Goal: Task Accomplishment & Management: Complete application form

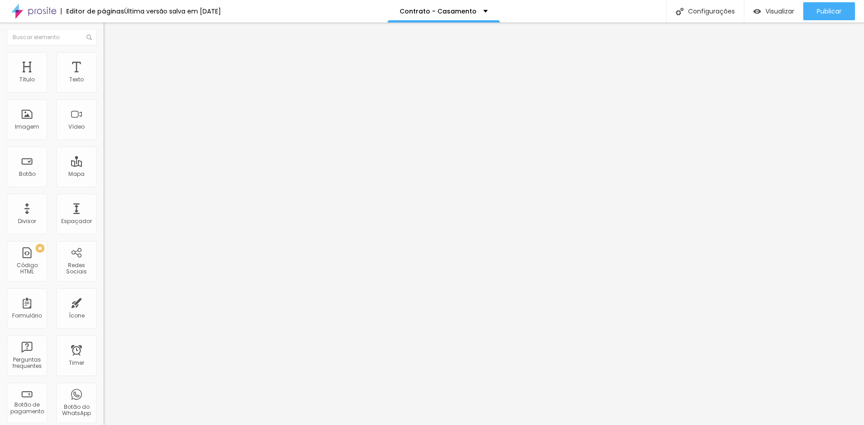
click at [104, 61] on li "Avançado" at bounding box center [156, 65] width 104 height 9
click at [112, 62] on span "Estilo" at bounding box center [119, 58] width 14 height 8
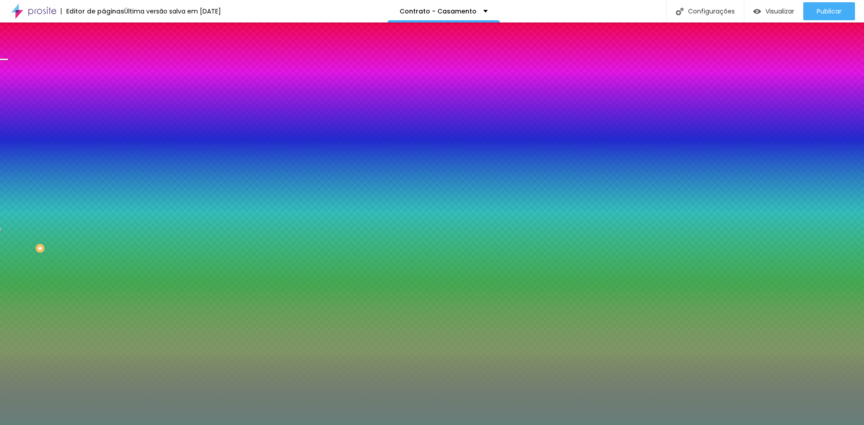
click at [104, 83] on span "Trocar imagem" at bounding box center [128, 79] width 49 height 8
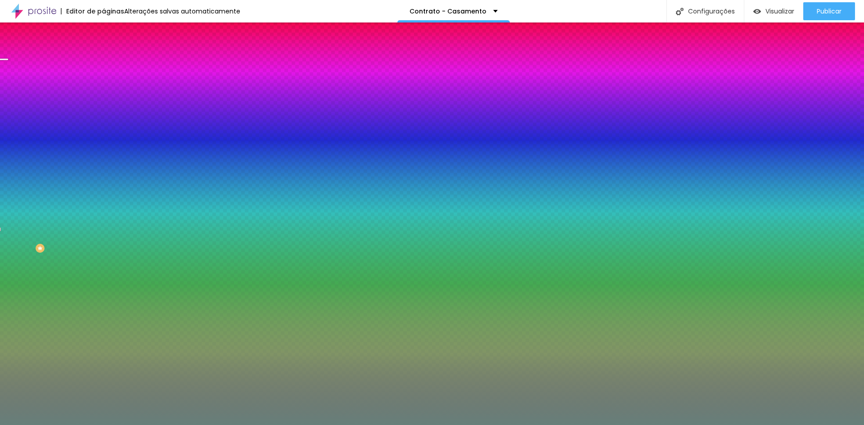
click at [104, 83] on span "Trocar imagem" at bounding box center [128, 79] width 49 height 8
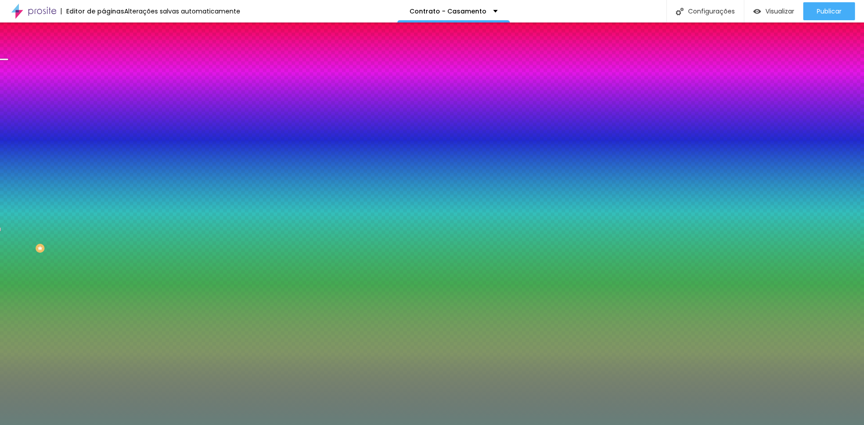
click at [104, 83] on span "Trocar imagem" at bounding box center [128, 79] width 49 height 8
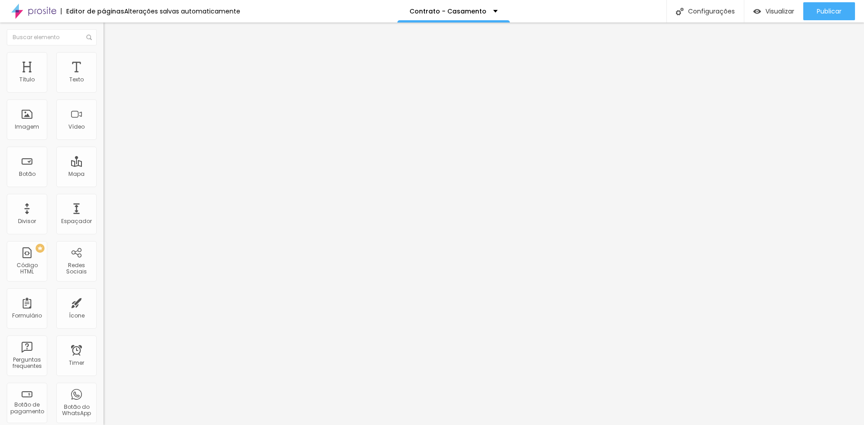
click at [109, 94] on div "Dados para contrato - Aniversário" at bounding box center [155, 88] width 92 height 16
drag, startPoint x: 250, startPoint y: 88, endPoint x: 137, endPoint y: 86, distance: 113.0
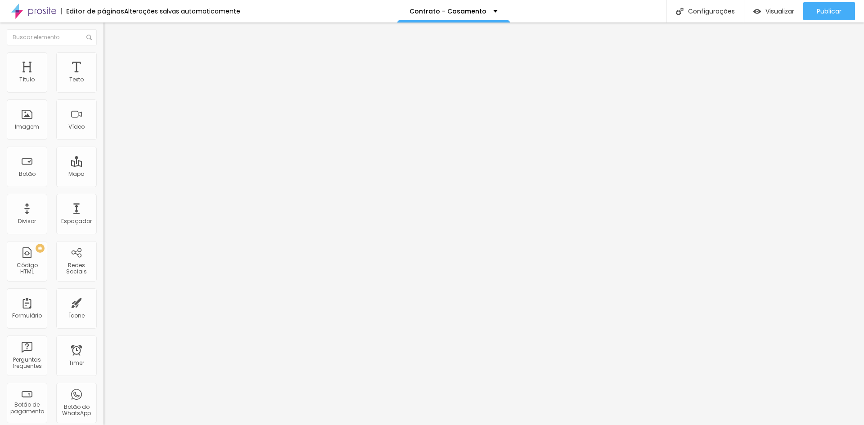
type input "Dados para contrato - Casamento"
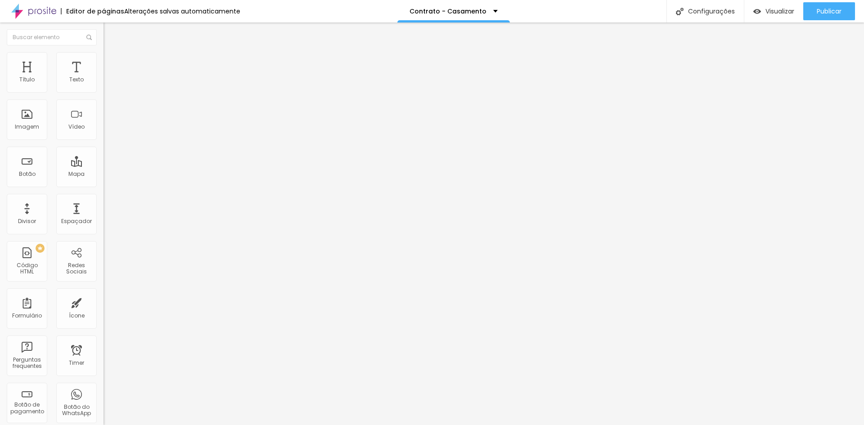
drag, startPoint x: 350, startPoint y: 197, endPoint x: 87, endPoint y: 180, distance: 263.9
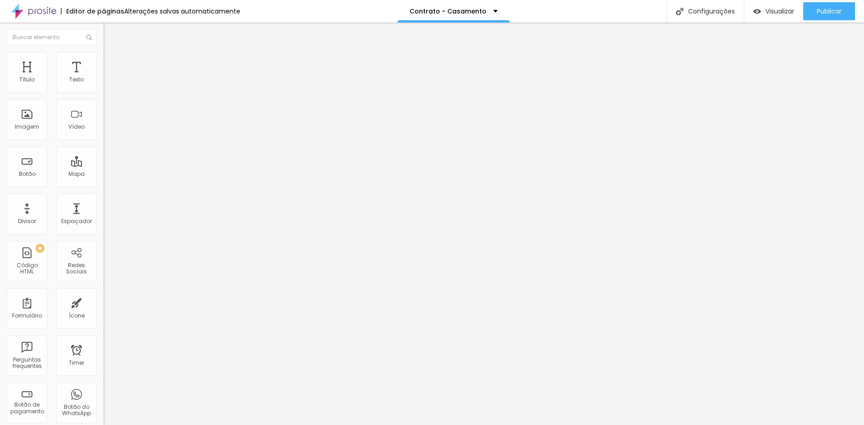
type input "Profissão"
drag, startPoint x: 328, startPoint y: 222, endPoint x: 232, endPoint y: 205, distance: 97.4
type input "Endereço (Exemplo: Rua... Avenida..)"
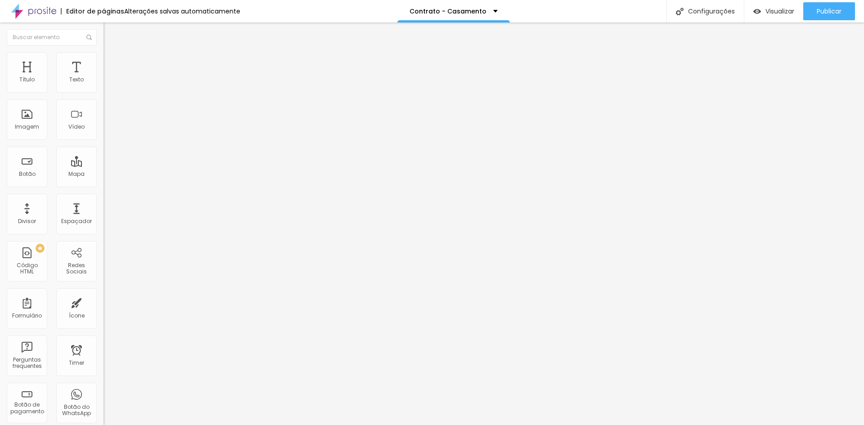
drag, startPoint x: 183, startPoint y: 242, endPoint x: 161, endPoint y: 242, distance: 22.5
type input "Número (Exemplo: Nº da casa ou do prédio)"
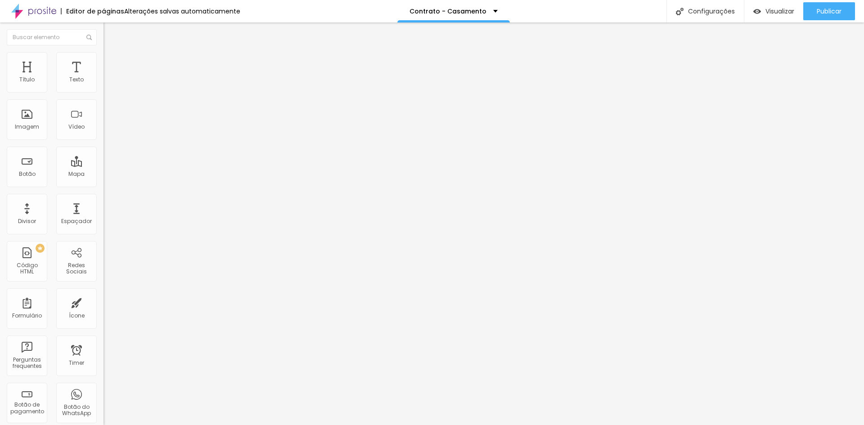
drag, startPoint x: 299, startPoint y: 281, endPoint x: 185, endPoint y: 274, distance: 113.7
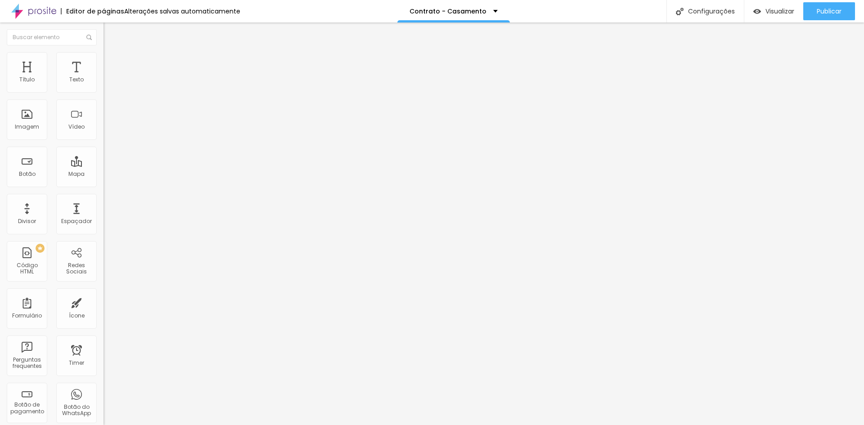
type input "Complemento (Exemplo: Casa ou número do apartamento)"
drag, startPoint x: 340, startPoint y: 315, endPoint x: 161, endPoint y: 299, distance: 179.8
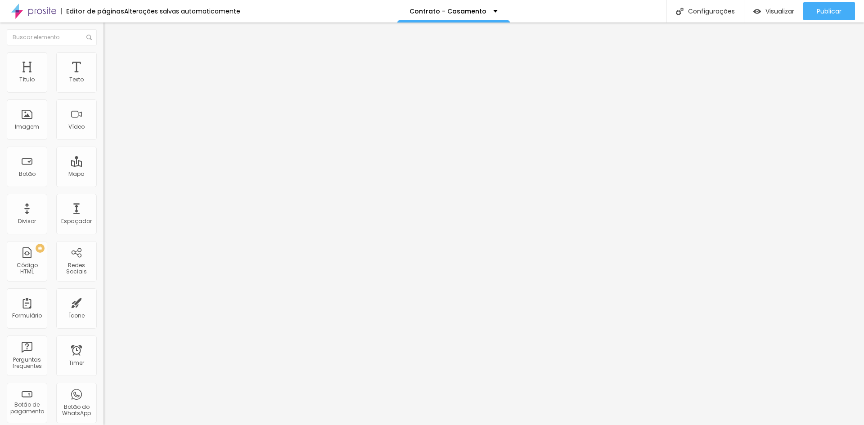
type input "Bairro"
drag, startPoint x: 322, startPoint y: 342, endPoint x: 230, endPoint y: 341, distance: 92.7
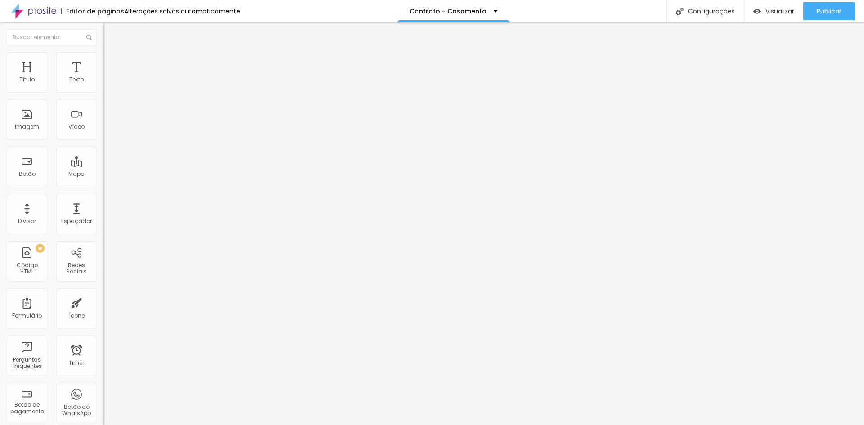
type input "CEP"
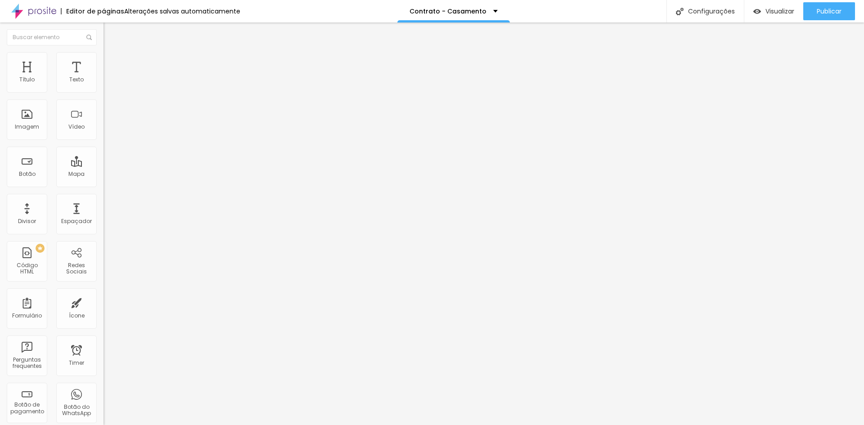
drag, startPoint x: 338, startPoint y: 271, endPoint x: 199, endPoint y: 259, distance: 139.1
type input "Cidade"
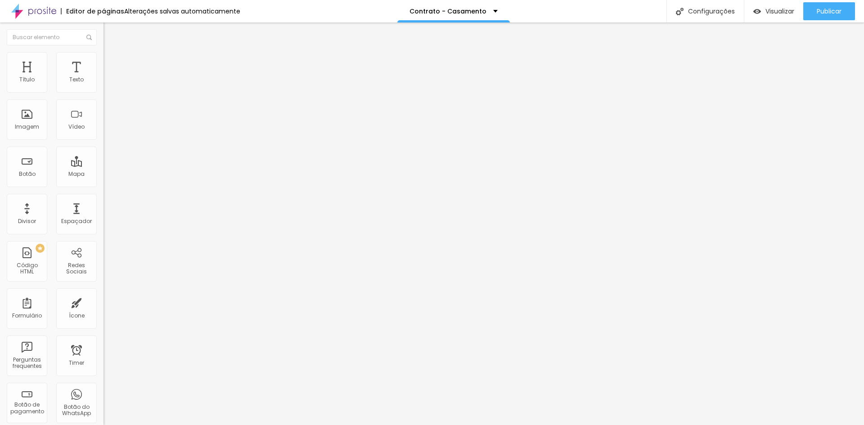
drag, startPoint x: 350, startPoint y: 298, endPoint x: 148, endPoint y: 298, distance: 202.1
type input "Estado"
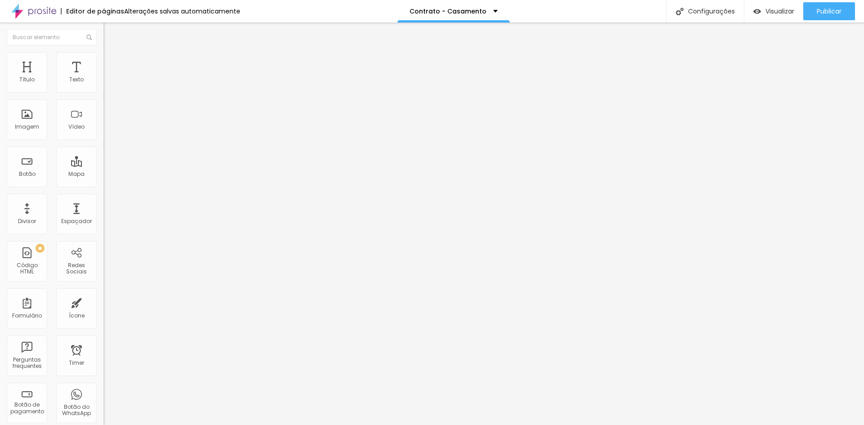
drag, startPoint x: 338, startPoint y: 267, endPoint x: 115, endPoint y: 256, distance: 224.0
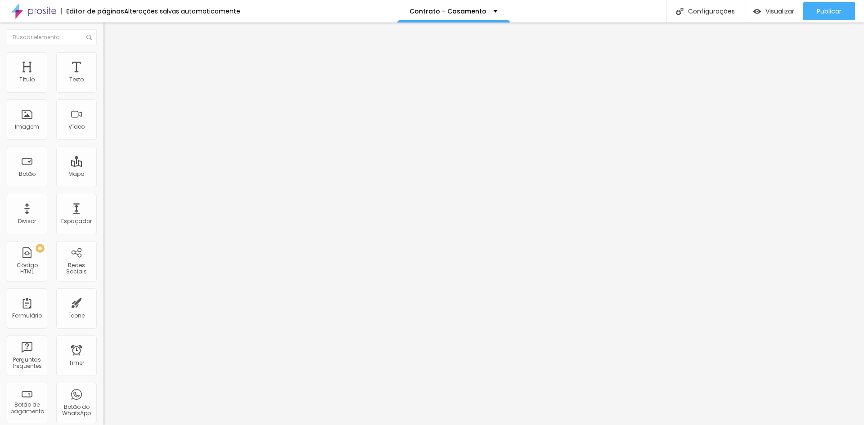
type input "Identidade"
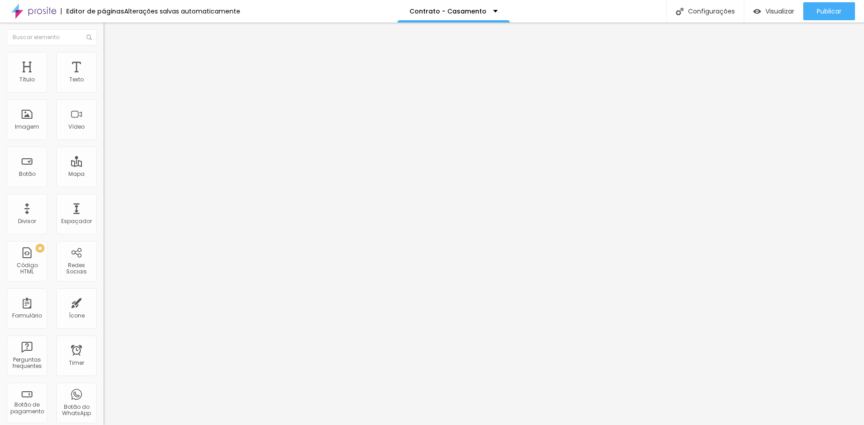
drag, startPoint x: 333, startPoint y: 298, endPoint x: 199, endPoint y: 286, distance: 134.7
type input "CPF"
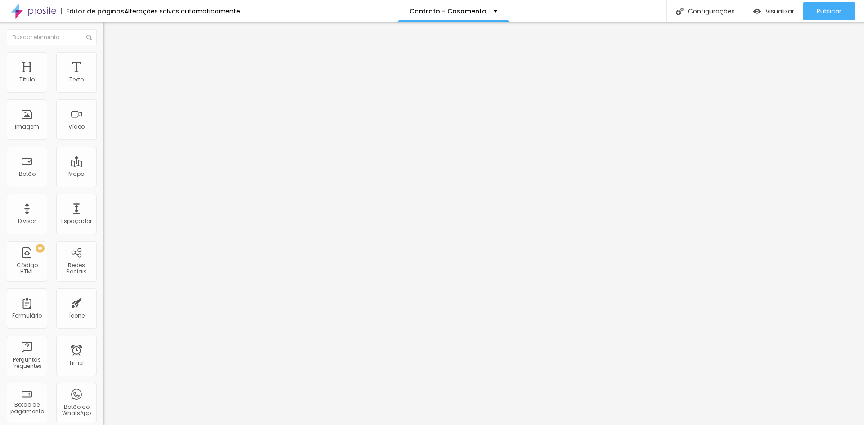
scroll to position [317, 0]
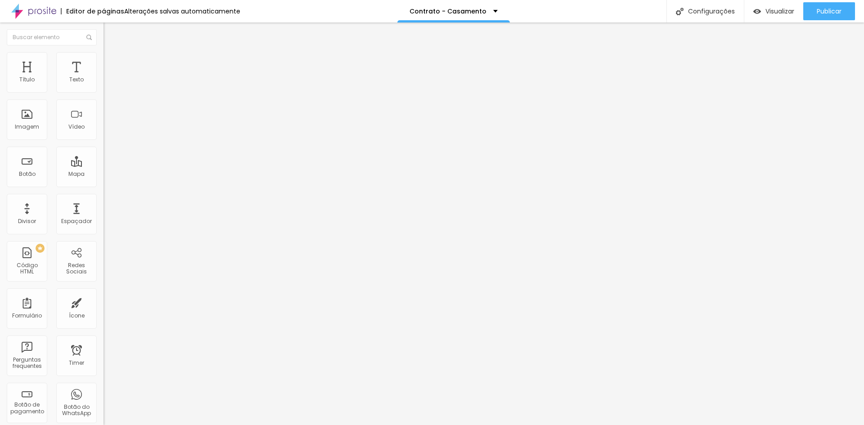
type input "Telefone"
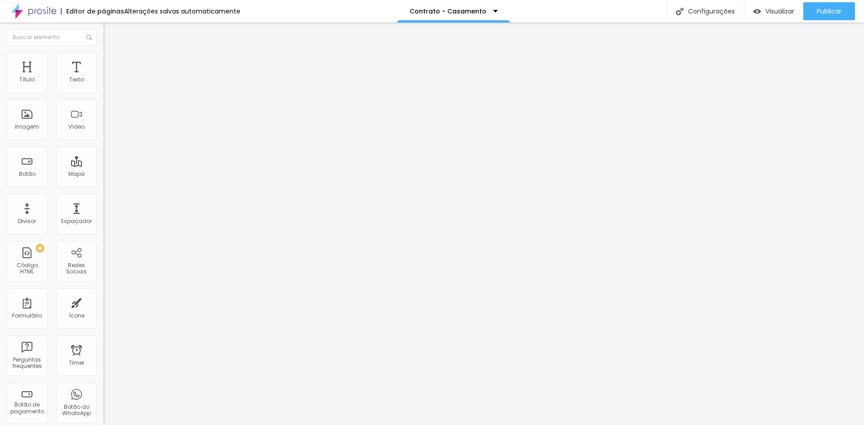
drag, startPoint x: 348, startPoint y: 302, endPoint x: 192, endPoint y: 288, distance: 156.4
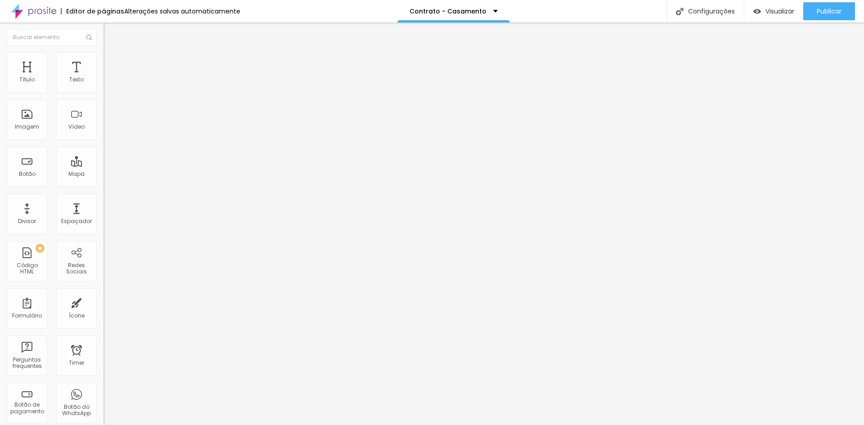
type input "e"
drag, startPoint x: 280, startPoint y: 135, endPoint x: 272, endPoint y: 221, distance: 85.4
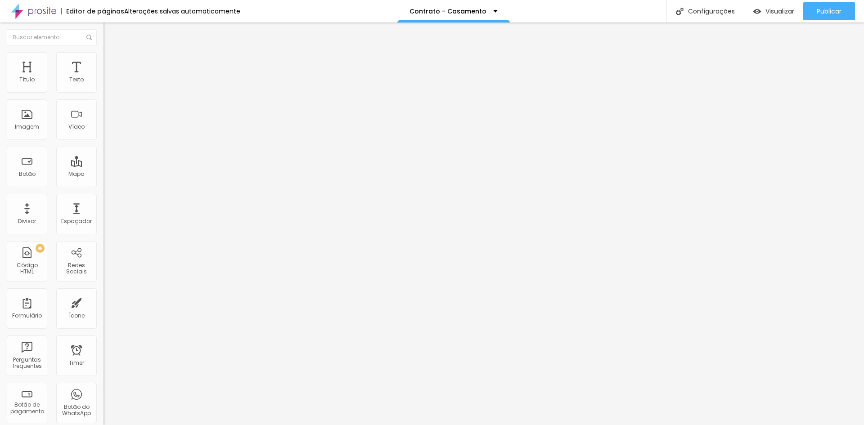
drag, startPoint x: 325, startPoint y: 284, endPoint x: 207, endPoint y: 280, distance: 118.9
paste input "Nome completo da noiva:"
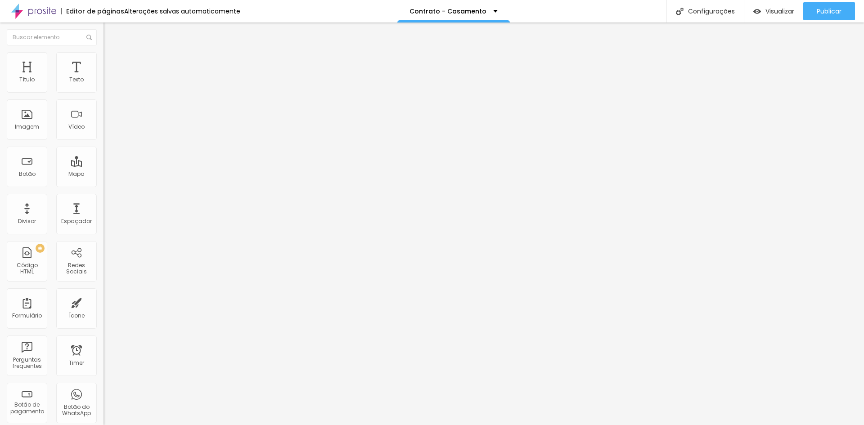
type input "Nome completo da noiva"
drag, startPoint x: 287, startPoint y: 271, endPoint x: 244, endPoint y: 271, distance: 42.8
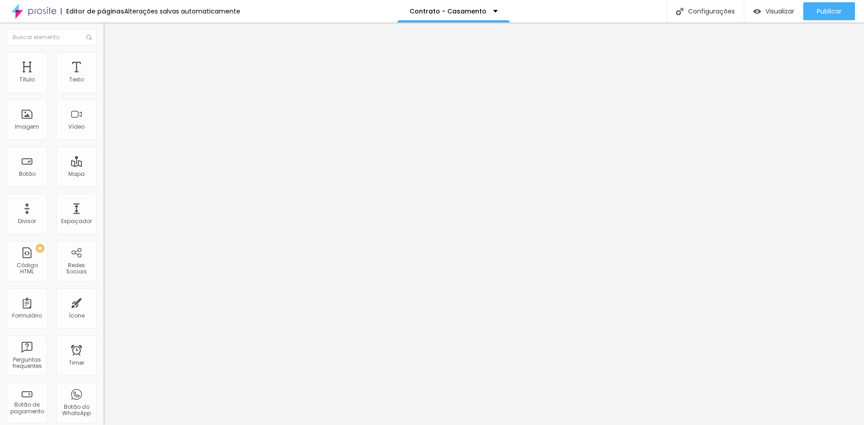
paste input "Instagram da noiva"
type input "Instagram da noiva"
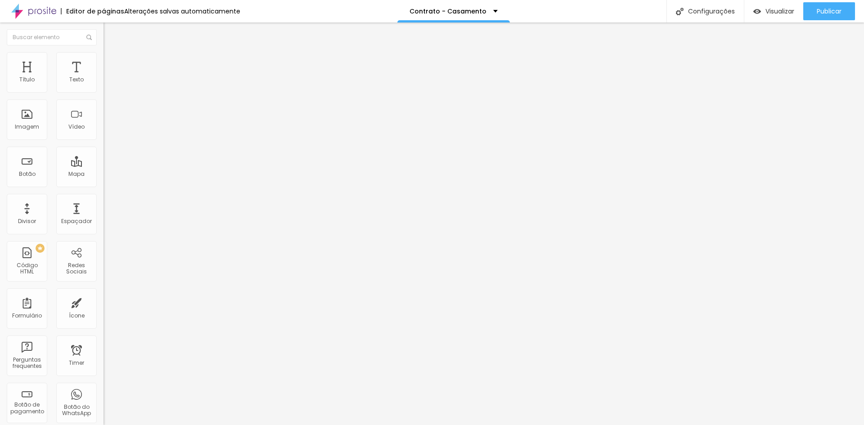
drag, startPoint x: 277, startPoint y: 297, endPoint x: 178, endPoint y: 296, distance: 99.0
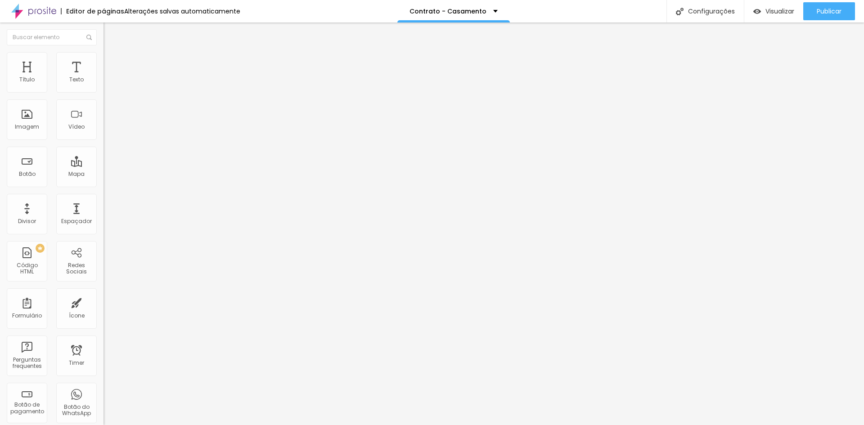
paste input "Nome completo do noiv"
type input "Nome completo do noivo"
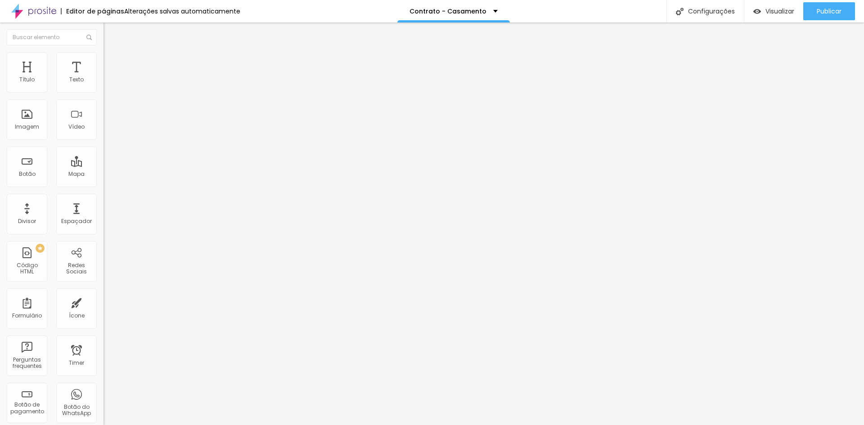
drag, startPoint x: 190, startPoint y: 261, endPoint x: 168, endPoint y: 261, distance: 22.1
paste input "Instagram do noiv"
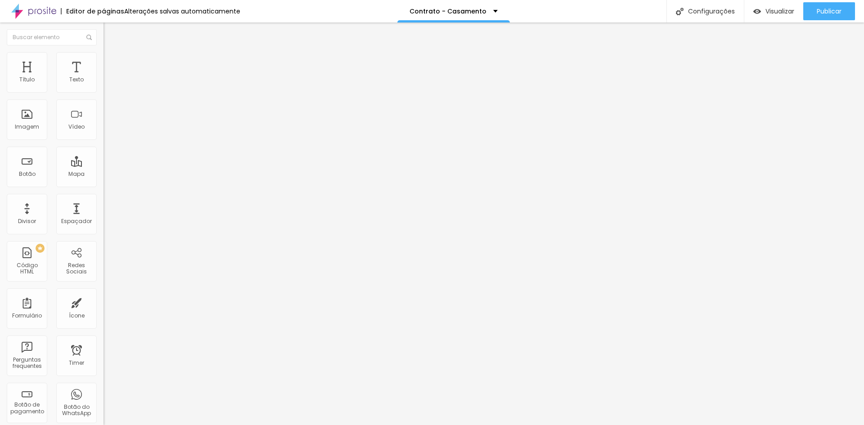
type input "Instagram do noivo"
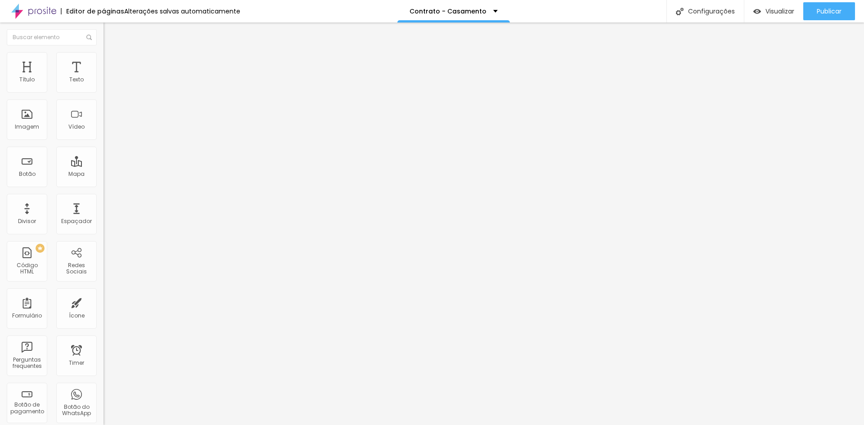
scroll to position [438, 0]
type input "Data do evento"
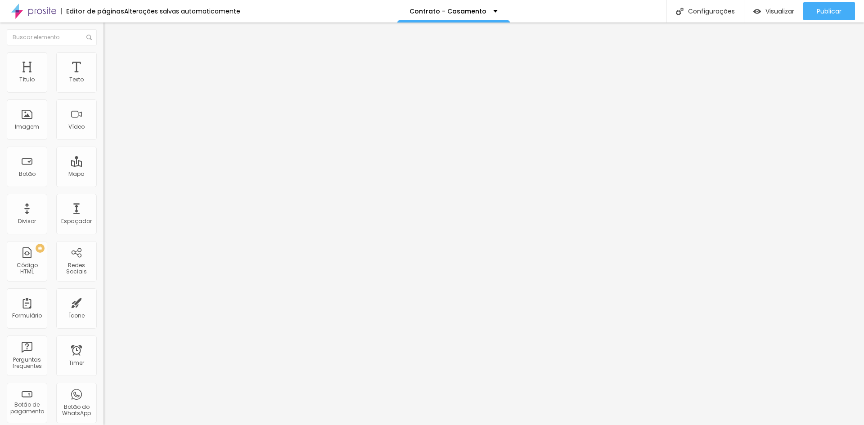
scroll to position [498, 0]
drag, startPoint x: 344, startPoint y: 276, endPoint x: 347, endPoint y: 206, distance: 69.8
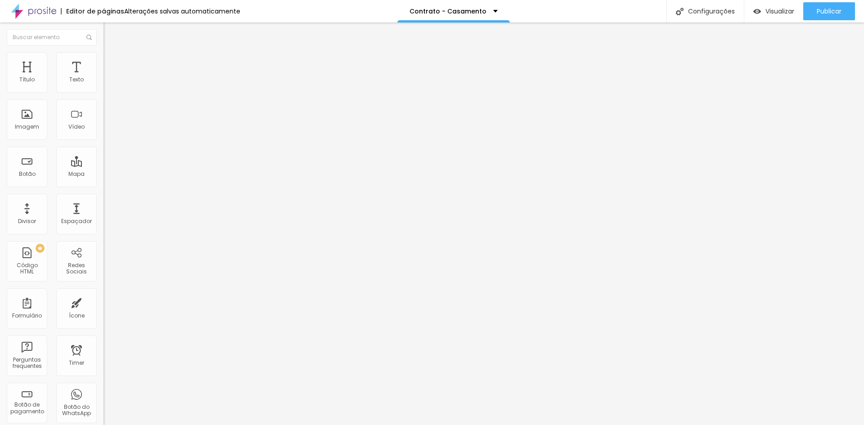
drag, startPoint x: 333, startPoint y: 269, endPoint x: 203, endPoint y: 260, distance: 130.4
type input "Local e horário do making of do [GEOGRAPHIC_DATA]"
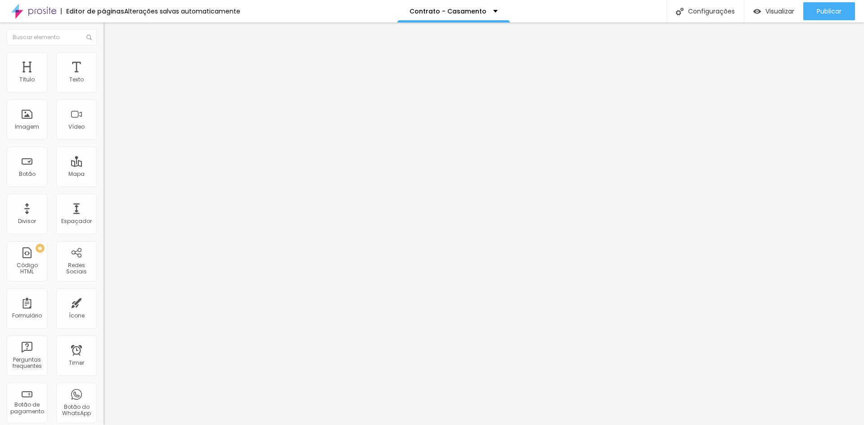
drag, startPoint x: 339, startPoint y: 294, endPoint x: 128, endPoint y: 294, distance: 210.6
paste input "Recepção dos convidados"
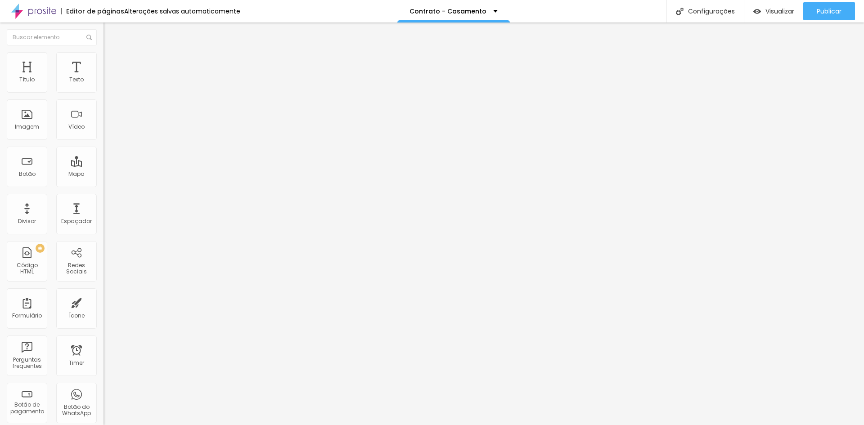
scroll to position [559, 0]
type input "Local da recepção dos convidados"
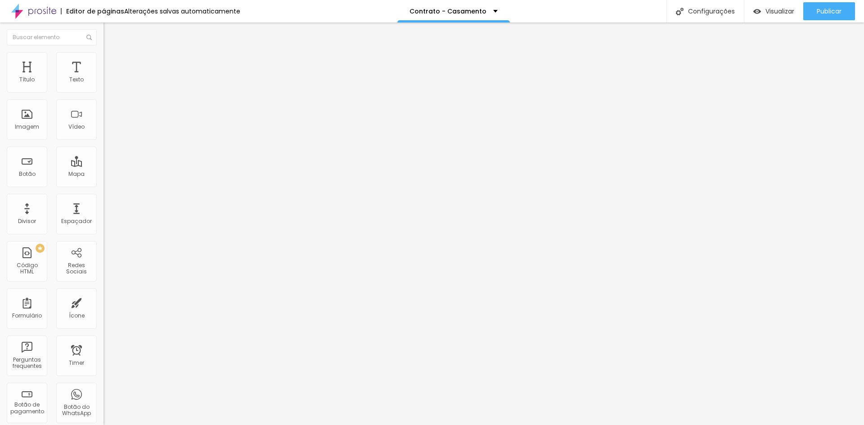
drag, startPoint x: 330, startPoint y: 271, endPoint x: 124, endPoint y: 255, distance: 207.2
paste input "Local da recepção dos convidados"
drag, startPoint x: 331, startPoint y: 270, endPoint x: 340, endPoint y: 266, distance: 9.9
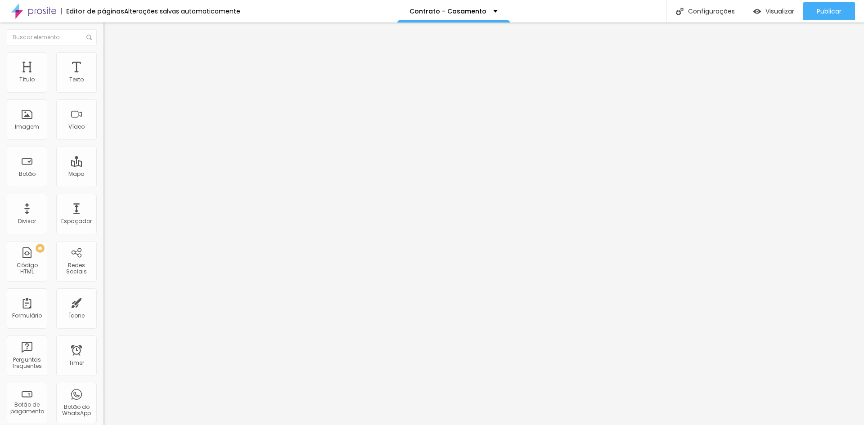
drag, startPoint x: 327, startPoint y: 268, endPoint x: 448, endPoint y: 268, distance: 120.6
type input "Local da cerimônia"
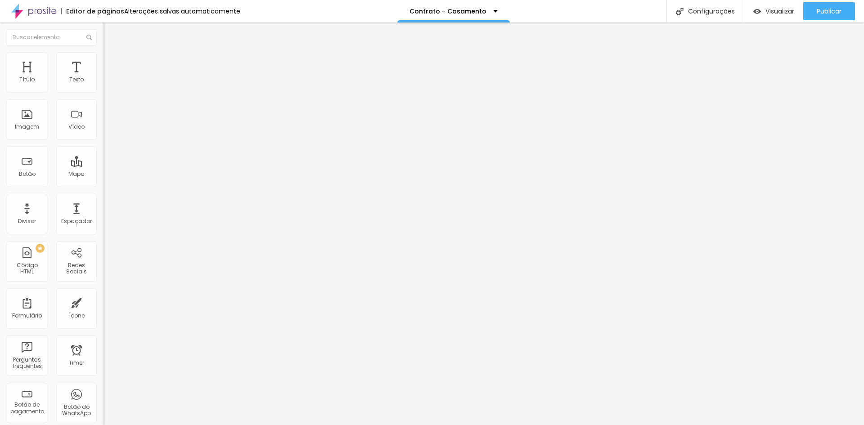
scroll to position [544, 0]
drag, startPoint x: 347, startPoint y: 251, endPoint x: 365, endPoint y: 184, distance: 69.4
drag, startPoint x: 284, startPoint y: 253, endPoint x: 283, endPoint y: 193, distance: 59.4
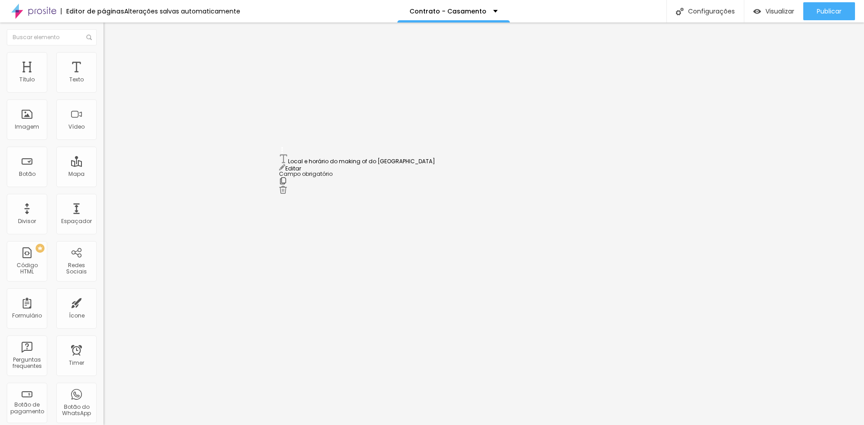
drag, startPoint x: 284, startPoint y: 221, endPoint x: 284, endPoint y: 161, distance: 59.4
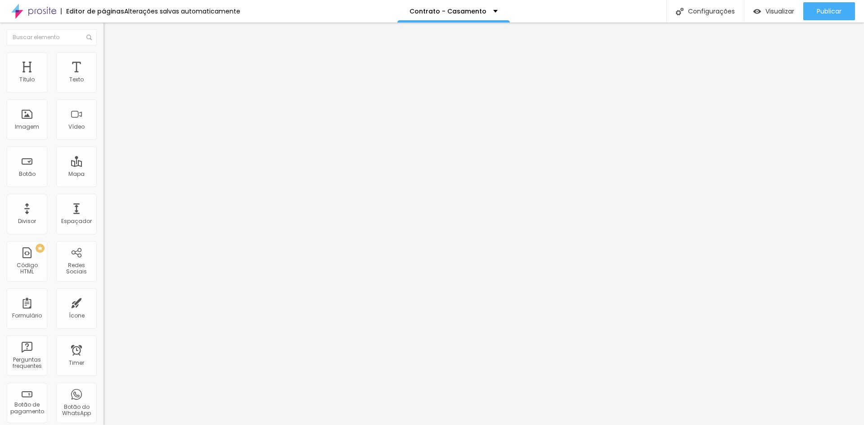
scroll to position [619, 0]
paste input "Local e horário do making of do noiv"
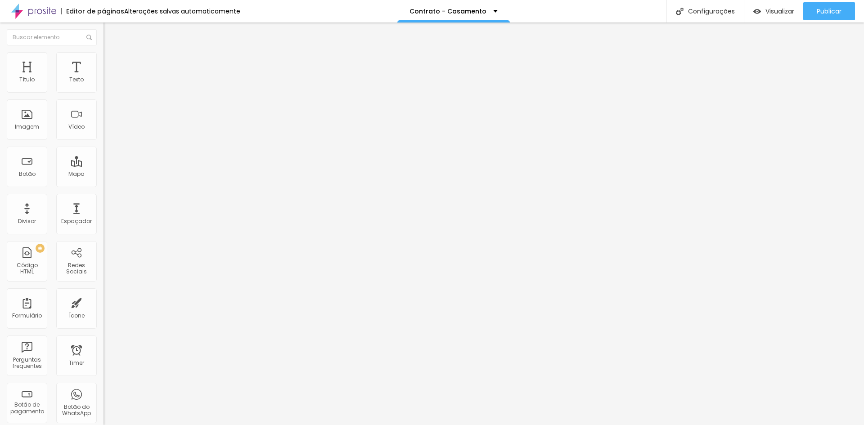
type input "Local e horário do making of da noiva"
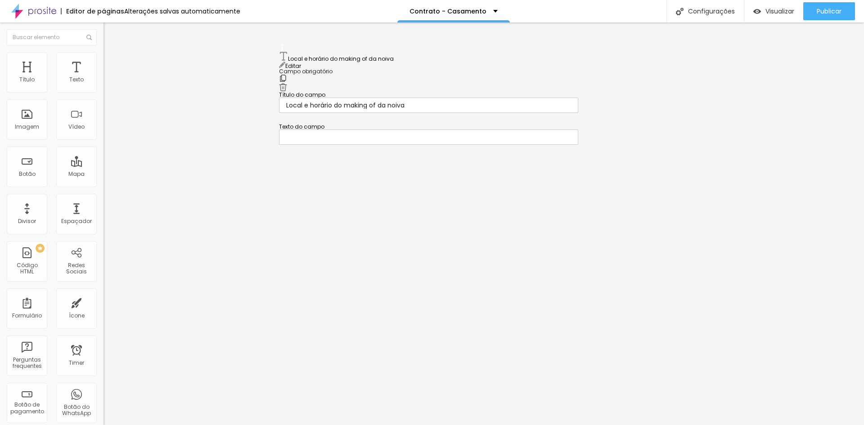
scroll to position [510, 0]
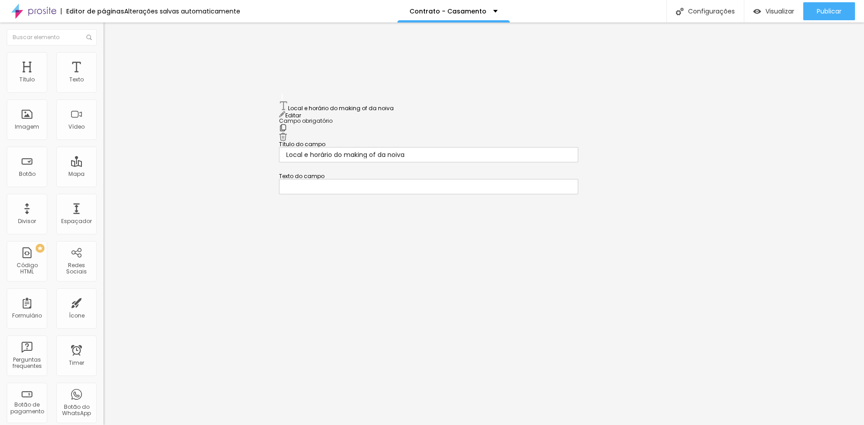
drag, startPoint x: 282, startPoint y: 205, endPoint x: 293, endPoint y: 107, distance: 98.8
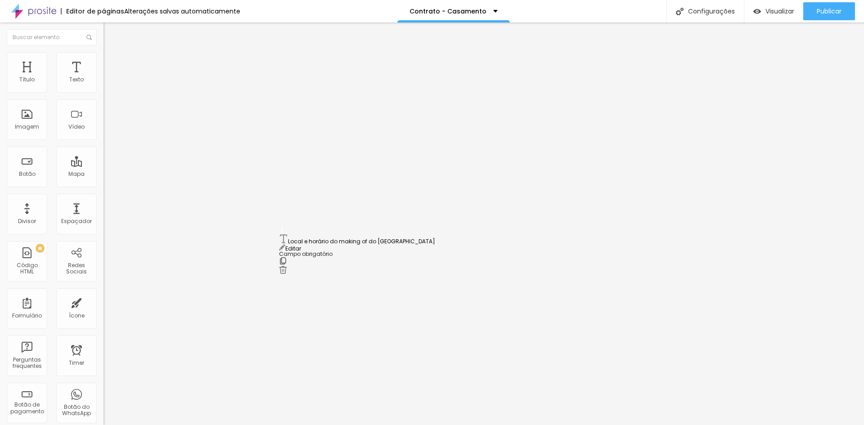
drag, startPoint x: 284, startPoint y: 268, endPoint x: 283, endPoint y: 240, distance: 27.5
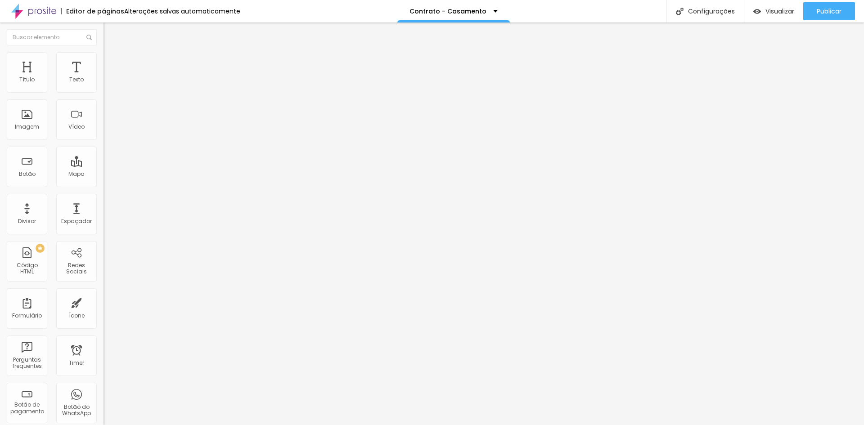
scroll to position [619, 0]
drag, startPoint x: 280, startPoint y: 268, endPoint x: 99, endPoint y: 255, distance: 181.9
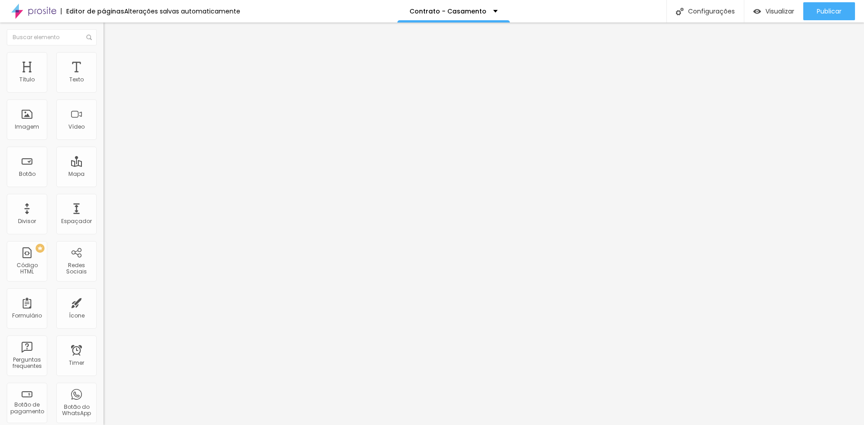
paste input "Horário em que a decoração estará pronta"
type input "Horário em que a decoração estará pronta"
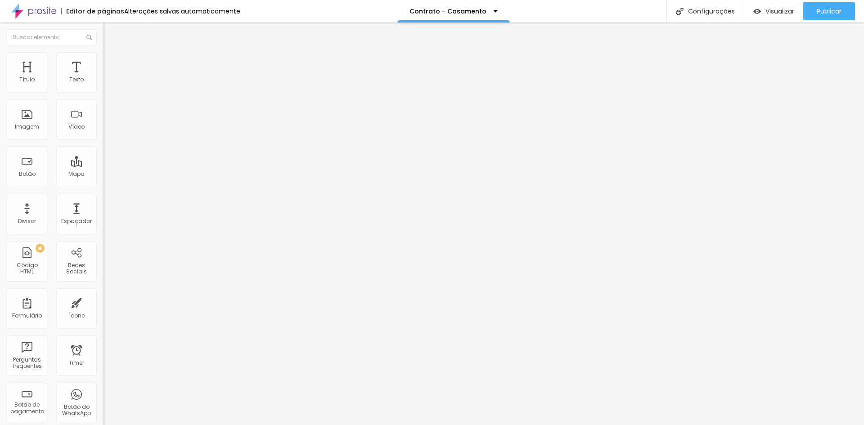
scroll to position [0, 0]
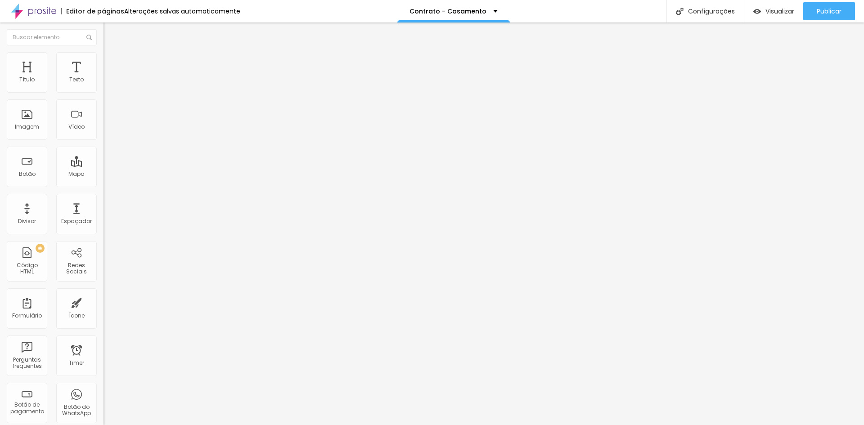
drag, startPoint x: 374, startPoint y: 300, endPoint x: 117, endPoint y: 274, distance: 258.8
type input "Pacote"
drag, startPoint x: 356, startPoint y: 337, endPoint x: 208, endPoint y: 330, distance: 148.3
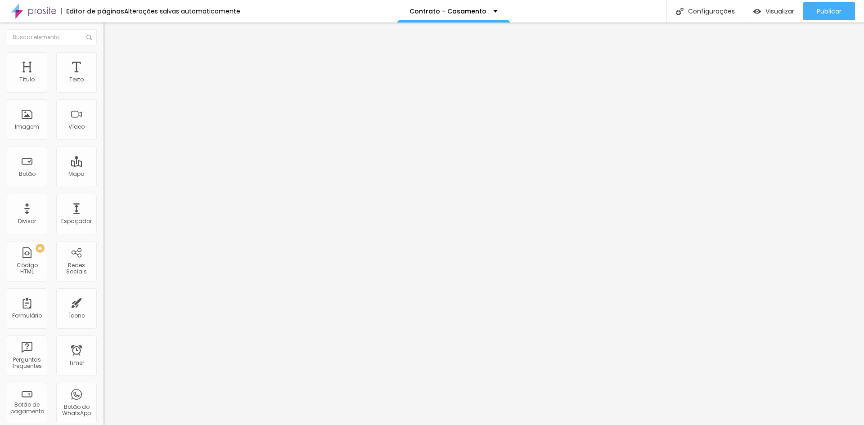
paste input "Fotolivro 30x60cm + Estojo + Digital"
type input "Fotolivro 30x60cm + Estojo + Digital"
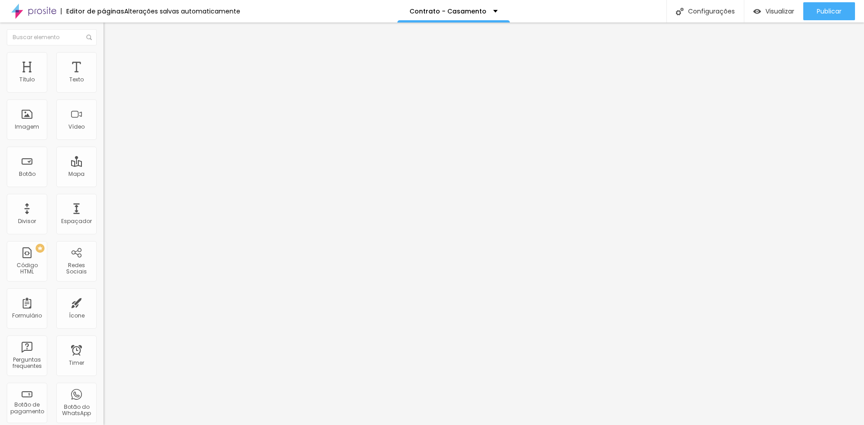
drag, startPoint x: 355, startPoint y: 243, endPoint x: 198, endPoint y: 232, distance: 157.9
paste input "Fotolivro 30x60cm + Estojo + Digital"
drag, startPoint x: 369, startPoint y: 245, endPoint x: 387, endPoint y: 243, distance: 18.5
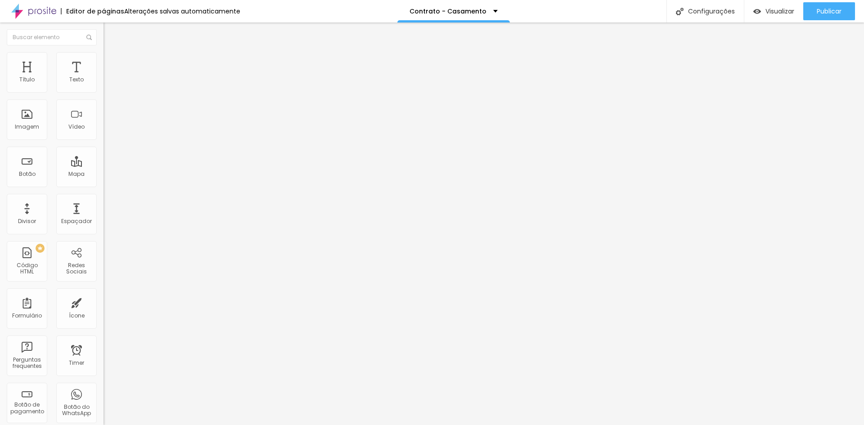
type input "Fotolivro 30x60cm + Digital"
drag, startPoint x: 347, startPoint y: 265, endPoint x: 211, endPoint y: 257, distance: 136.1
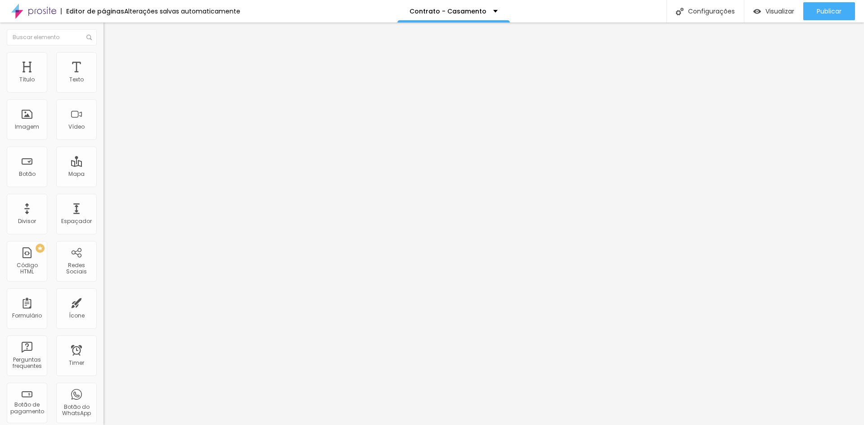
paste input "Fotolivro 20x60cm + Estojo + Digital"
type input "Fotolivro 20x60cm + Estojo + Digital"
drag, startPoint x: 226, startPoint y: 285, endPoint x: 210, endPoint y: 285, distance: 16.7
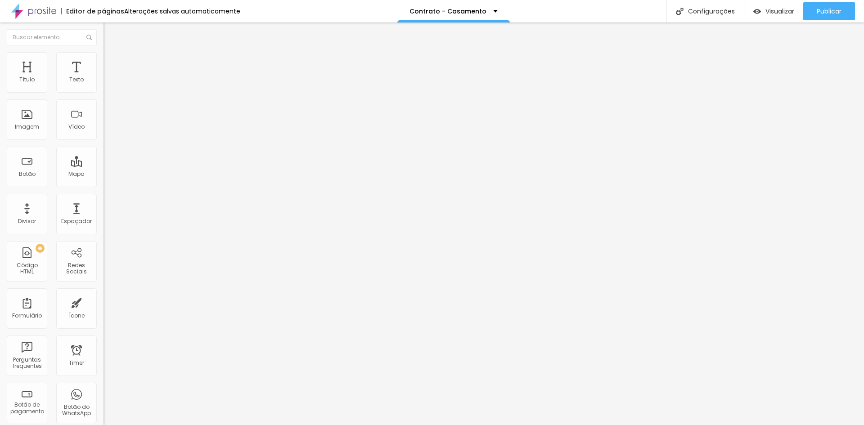
paste input "Fotolivro 20x60cm + Digital"
type input "Fotolivro 20x60cm + Digital"
drag, startPoint x: 374, startPoint y: 302, endPoint x: 133, endPoint y: 299, distance: 240.8
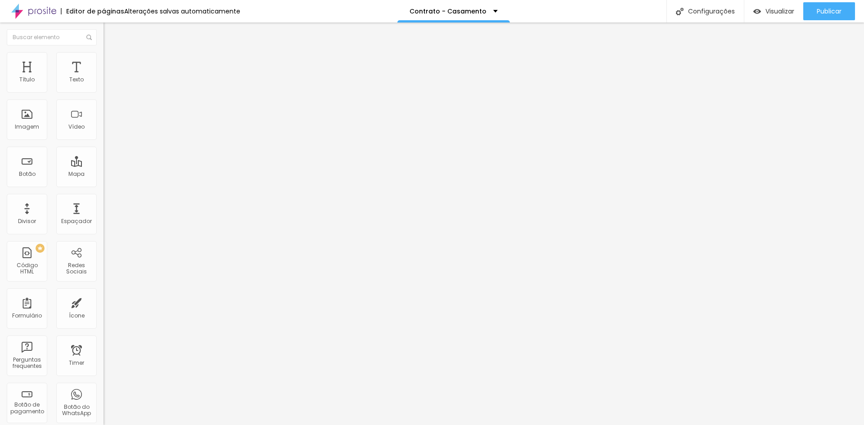
paste input "Fotolivro 20x60cm + Digital"
drag, startPoint x: 313, startPoint y: 298, endPoint x: 190, endPoint y: 299, distance: 123.3
type input "Digital"
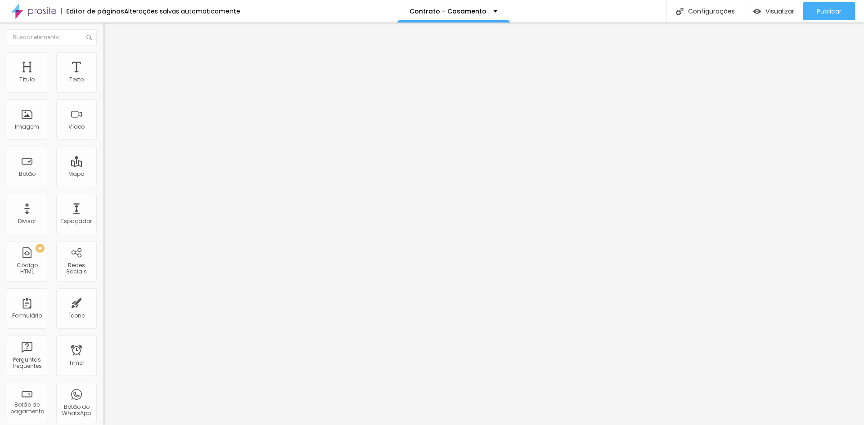
scroll to position [818, 0]
drag, startPoint x: 352, startPoint y: 276, endPoint x: 233, endPoint y: 274, distance: 118.9
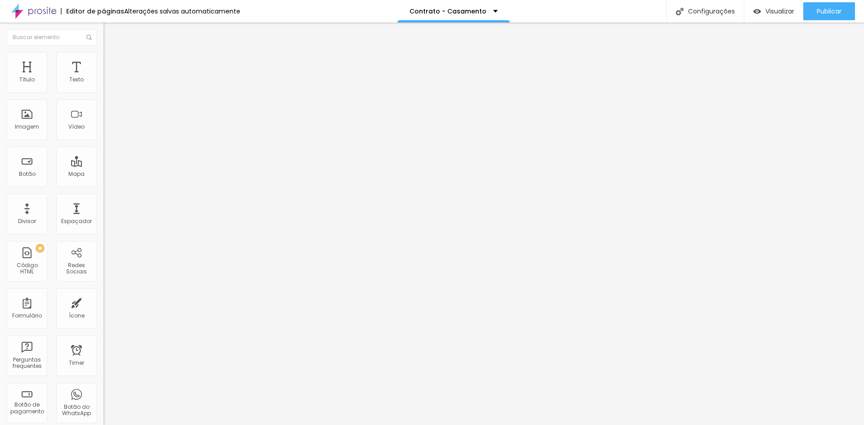
type input "f"
type input "F"
drag, startPoint x: 376, startPoint y: 235, endPoint x: 165, endPoint y: 233, distance: 210.7
type input "Forma de pagamento"
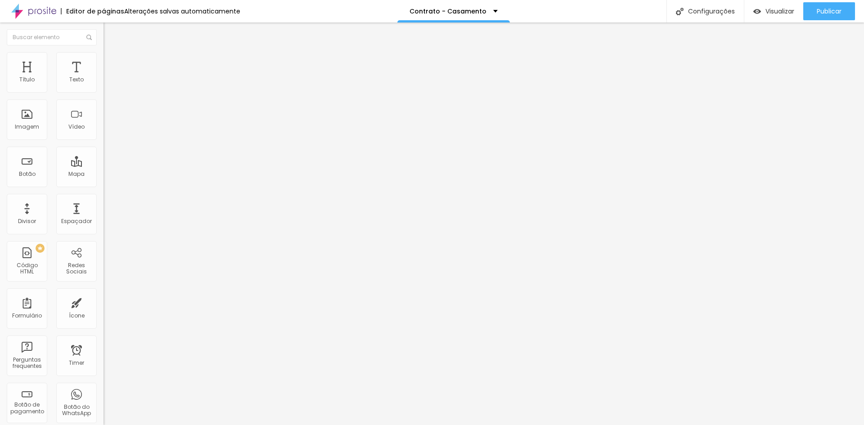
type input "a"
paste input "Fotolivro 20x60cm + Digital"
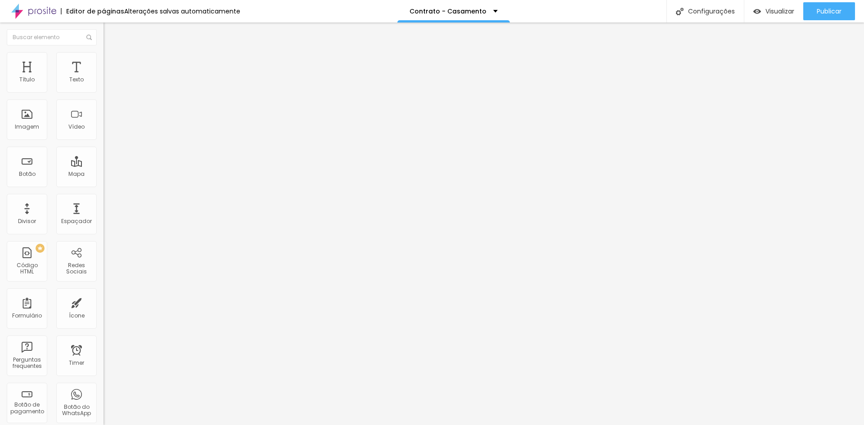
type input "Fotolivro 20x60cm + Digital"
paste input "A vista"
paste input "- Valor total antecipado via PIX"
type input "A vista - Valor total antecipado via PIX"
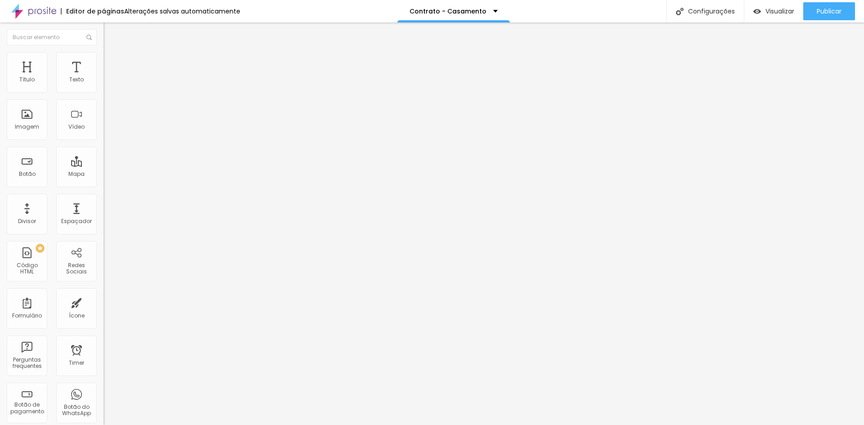
paste input "A vista - Reserva de data + restante até 30 dias antes do evento."
type input "A vista - Reserva de data + restante até 30 dias antes do evento."
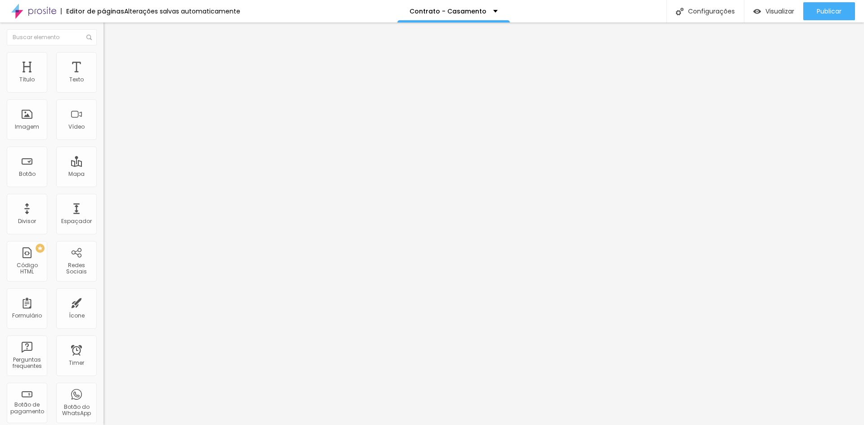
scroll to position [0, 0]
drag, startPoint x: 353, startPoint y: 317, endPoint x: 178, endPoint y: 296, distance: 176.4
paste input "Parcelado no Cartão de crédito"
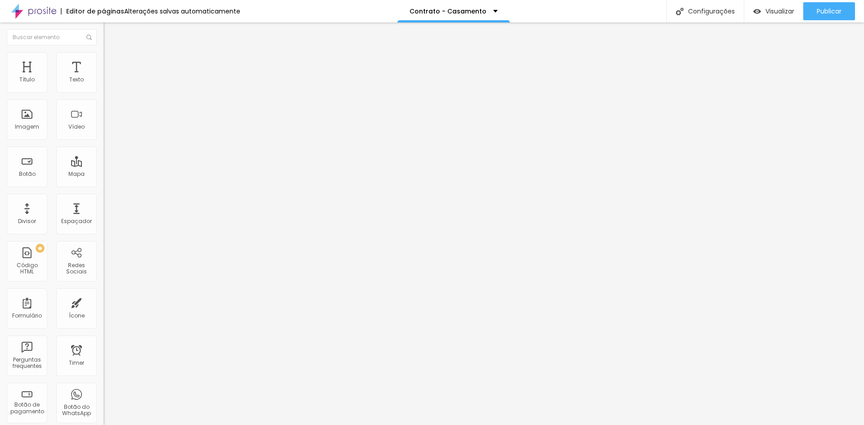
type input "Parcelado no Cartão de crédito"
drag, startPoint x: 370, startPoint y: 237, endPoint x: 169, endPoint y: 232, distance: 201.3
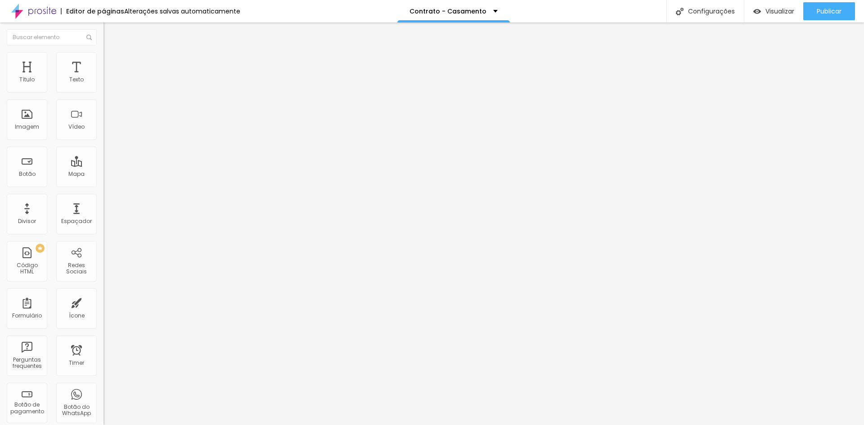
paste input "Como cliente, você poderá participar do nosso programa de indicações. A cada no…"
type input "Como cliente, você poderá participar do nosso programa de indicações. A cada no…"
drag, startPoint x: 356, startPoint y: 329, endPoint x: 234, endPoint y: 326, distance: 122.0
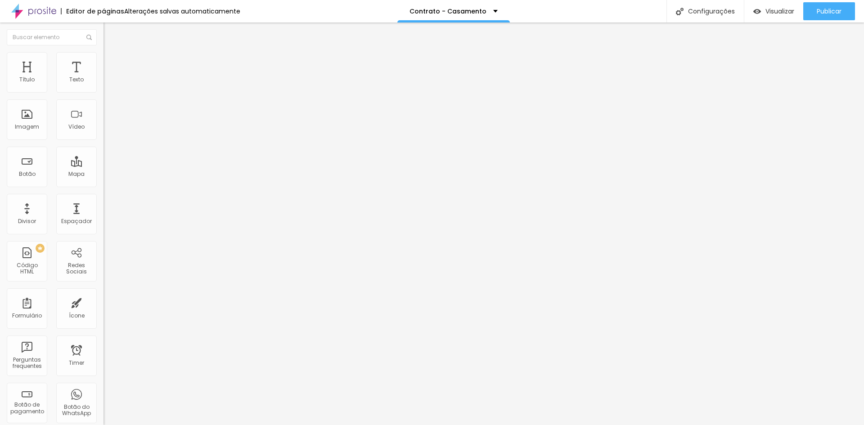
type input "Sim"
drag, startPoint x: 357, startPoint y: 350, endPoint x: 131, endPoint y: 327, distance: 227.1
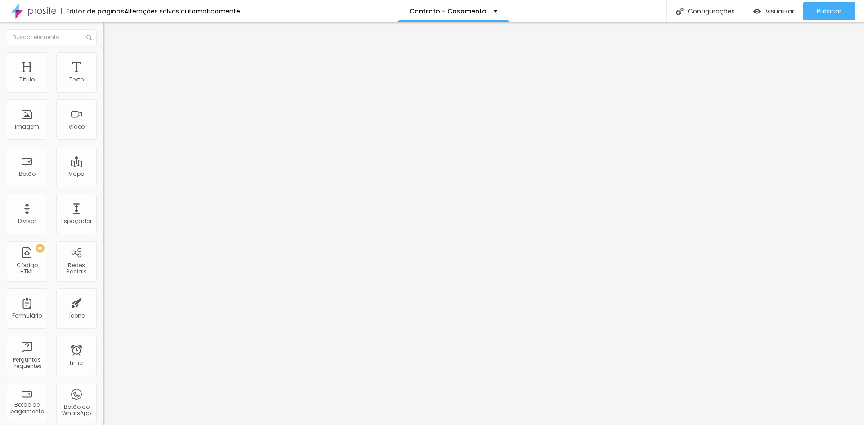
type input "Não"
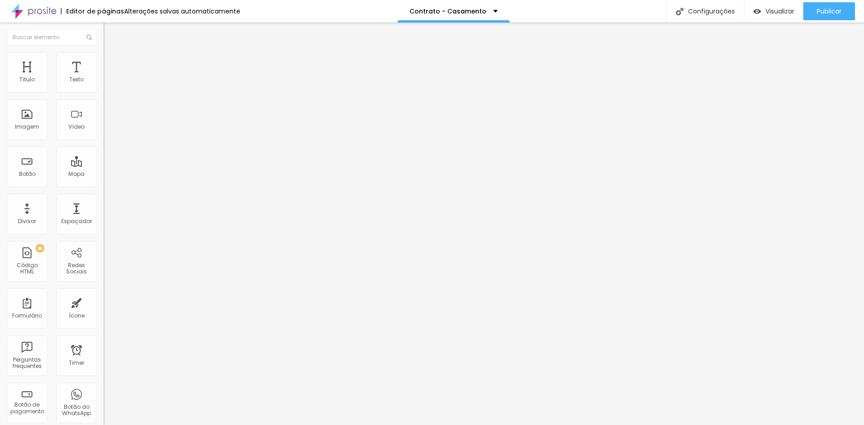
scroll to position [1035, 0]
drag, startPoint x: 352, startPoint y: 240, endPoint x: 76, endPoint y: 234, distance: 276.4
type input "Nome dos Pais"
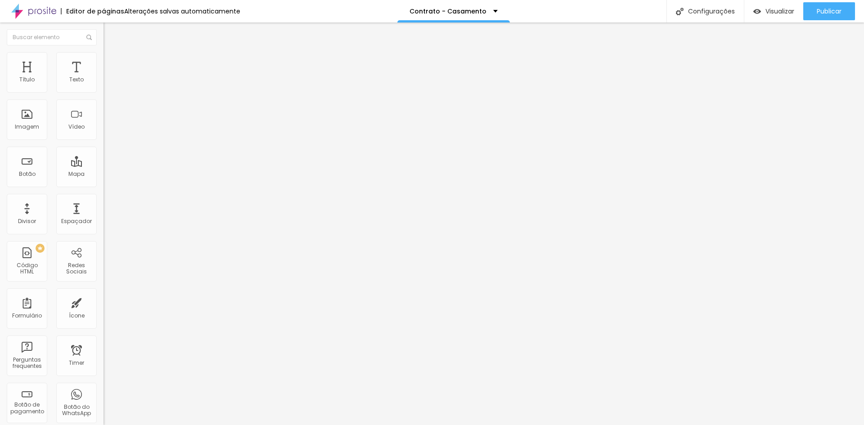
drag, startPoint x: 356, startPoint y: 268, endPoint x: 36, endPoint y: 259, distance: 320.2
type input "Dúvidas/Observações"
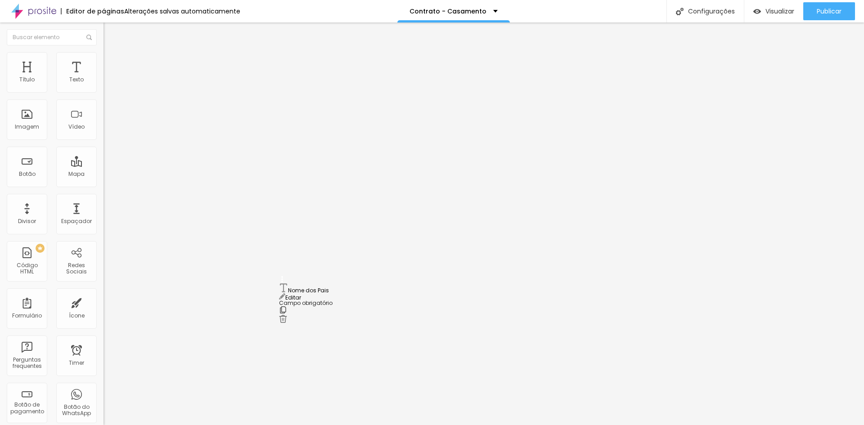
drag, startPoint x: 283, startPoint y: 210, endPoint x: 271, endPoint y: 294, distance: 85.0
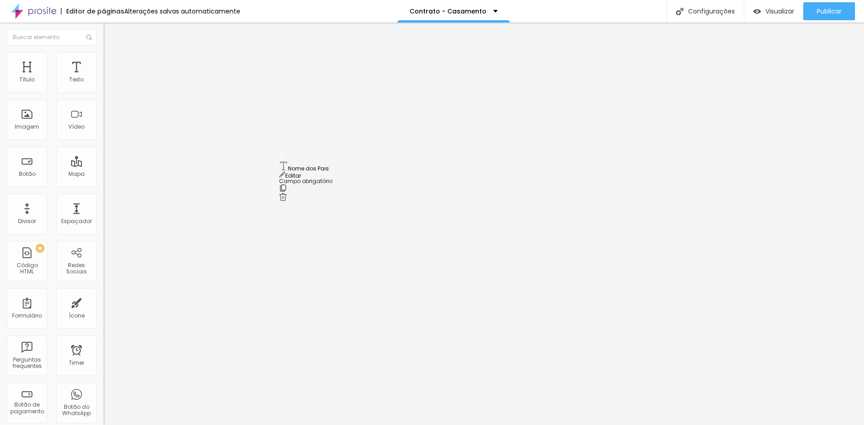
drag, startPoint x: 282, startPoint y: 303, endPoint x: 273, endPoint y: 163, distance: 139.8
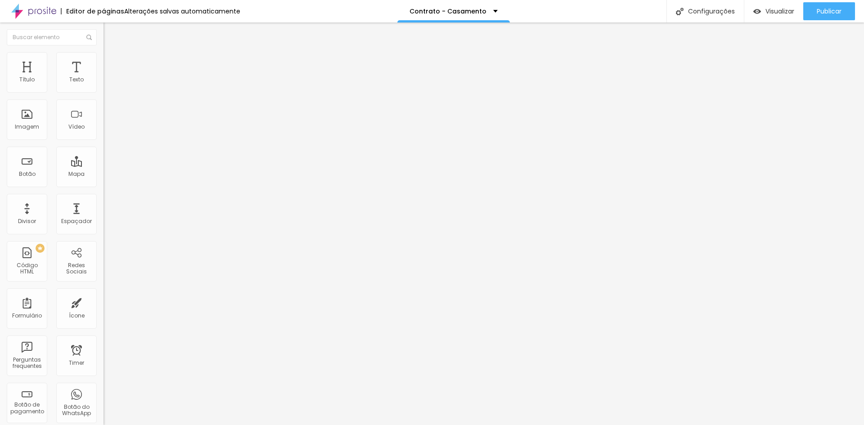
click at [104, 61] on ul "Conteúdo Estilo Avançado" at bounding box center [156, 56] width 104 height 27
click at [104, 61] on li "Avançado" at bounding box center [156, 65] width 104 height 9
click at [112, 60] on span "Estilo" at bounding box center [119, 58] width 14 height 8
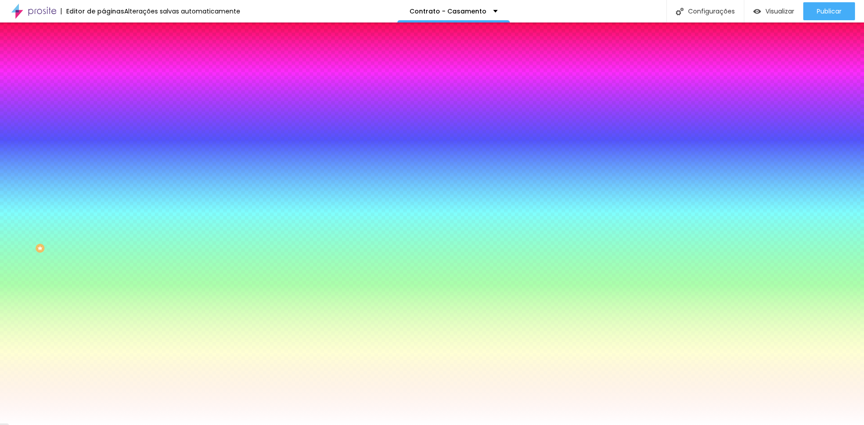
click at [104, 52] on li "Conteúdo" at bounding box center [156, 47] width 104 height 9
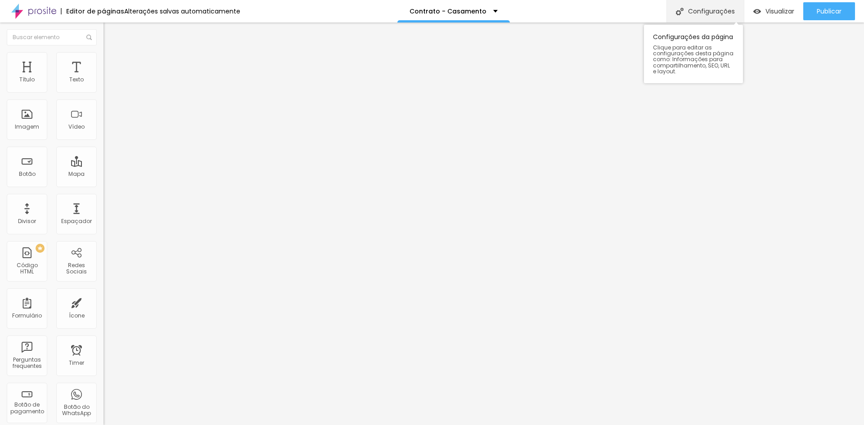
click at [717, 8] on div "Configurações" at bounding box center [705, 11] width 77 height 23
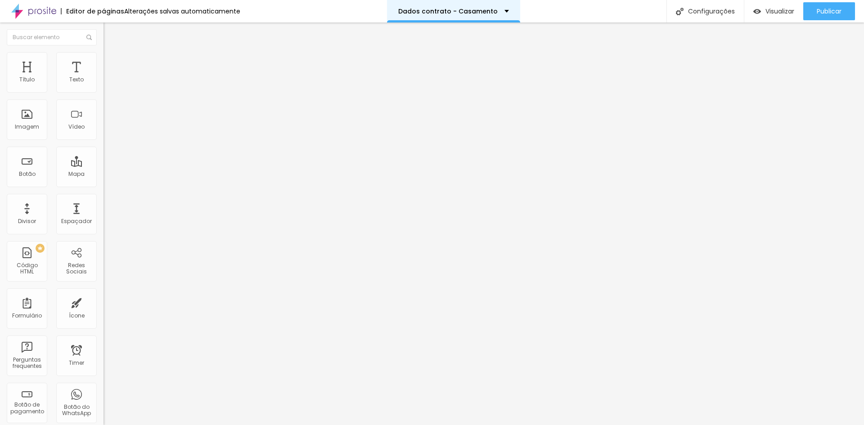
click at [438, 6] on div "Dados contrato - Casamento" at bounding box center [453, 11] width 133 height 23
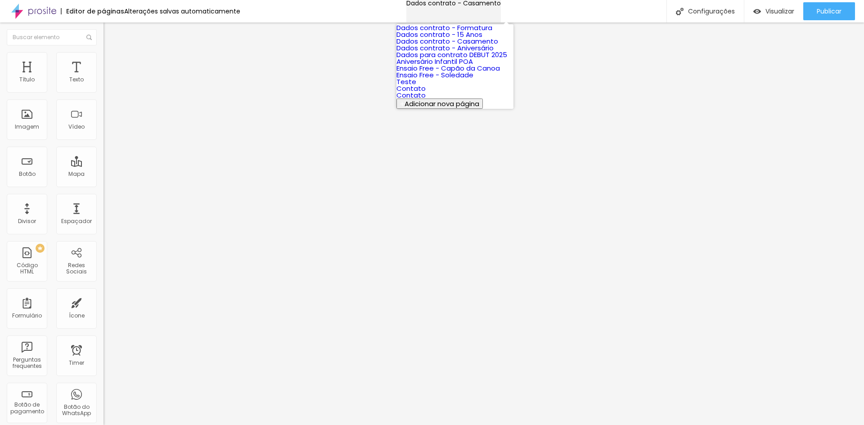
click at [441, 6] on div "Dados contrato - Casamento" at bounding box center [453, 3] width 95 height 6
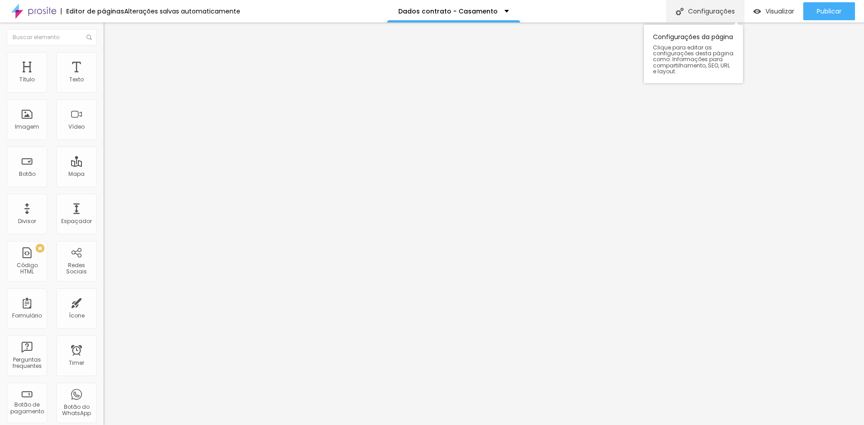
click at [704, 18] on div "Configurações" at bounding box center [705, 11] width 77 height 23
click at [109, 96] on div "Dados para contrato - Casamento" at bounding box center [155, 88] width 92 height 16
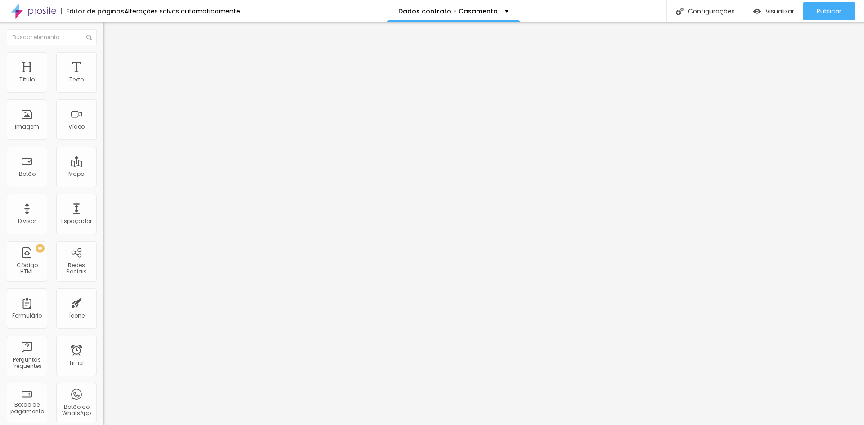
click at [104, 91] on img at bounding box center [106, 93] width 5 height 5
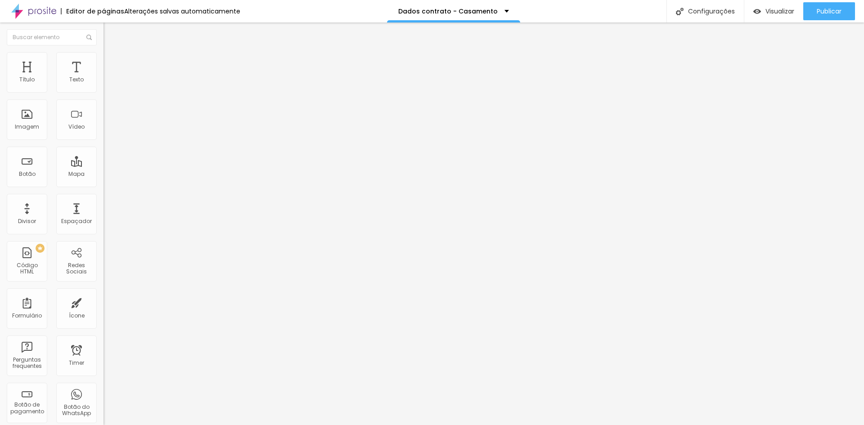
type textarea "Mensagem enviada com sucesso! WhatsApp Diego (54)9.9654-0582"
click at [104, 55] on li "Estilo" at bounding box center [156, 56] width 104 height 9
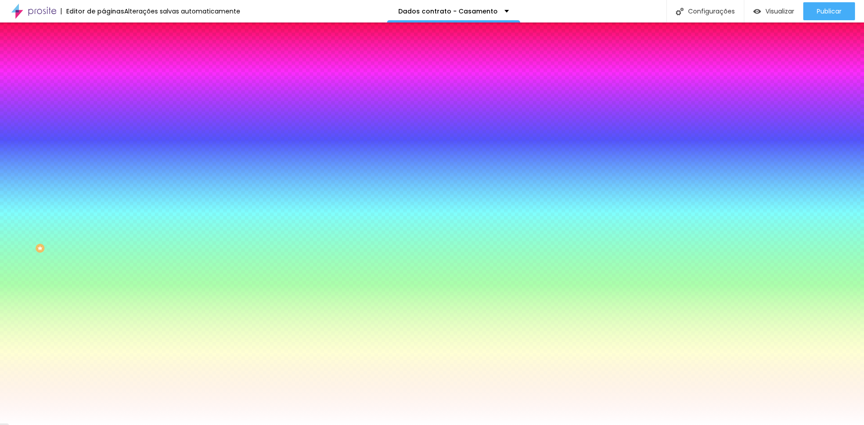
click at [104, 61] on li "Avançado" at bounding box center [156, 65] width 104 height 9
